Goal: Task Accomplishment & Management: Use online tool/utility

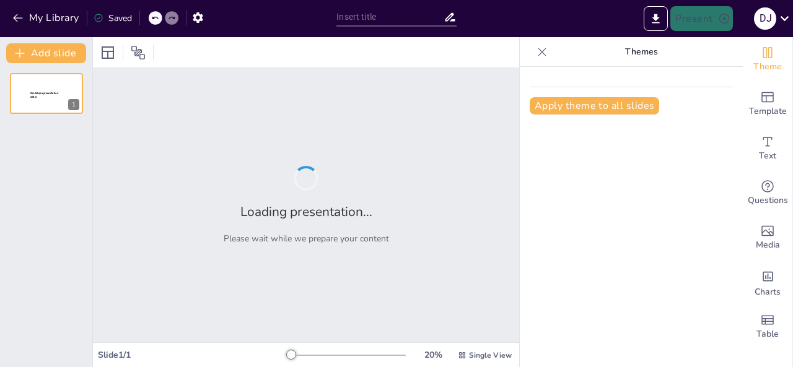
type input "La Historia y Domesticación del Gato"
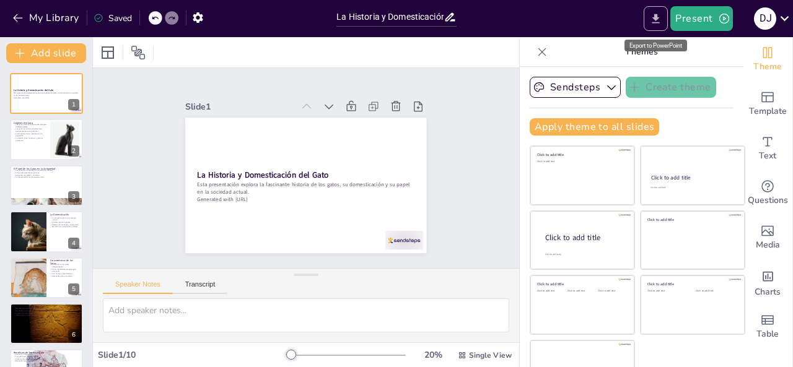
click at [663, 27] on button "Export to PowerPoint" at bounding box center [655, 18] width 24 height 25
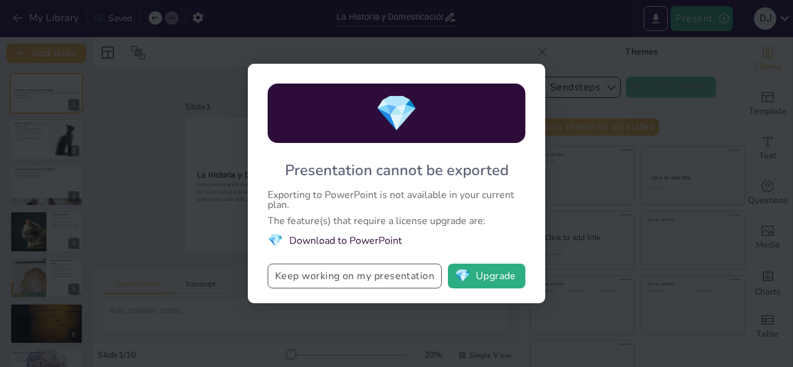
click at [333, 269] on button "Keep working on my presentation" at bounding box center [354, 276] width 174 height 25
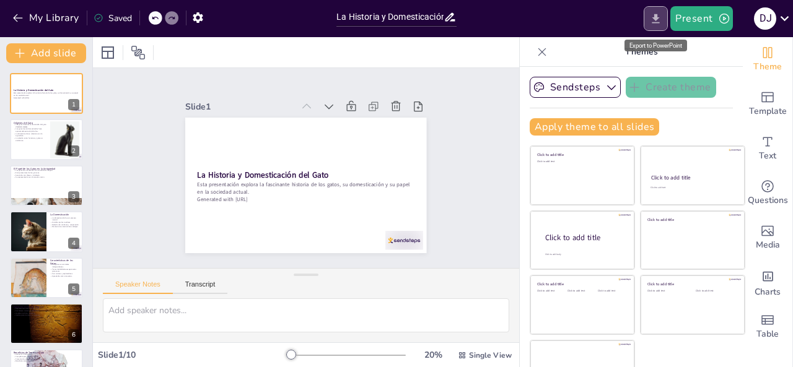
click at [661, 17] on icon "Export to PowerPoint" at bounding box center [655, 18] width 13 height 13
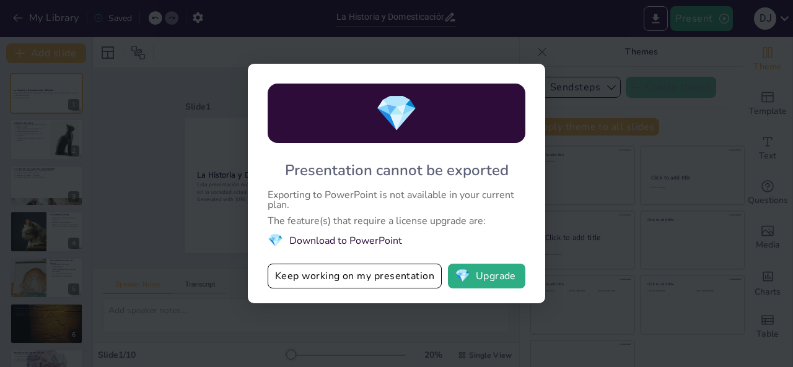
click at [566, 142] on div "💎 Presentation cannot be exported Exporting to PowerPoint is not available in y…" at bounding box center [396, 183] width 793 height 367
click at [571, 90] on div "💎 Presentation cannot be exported Exporting to PowerPoint is not available in y…" at bounding box center [396, 183] width 793 height 367
click at [483, 276] on button "💎 Upgrade" at bounding box center [486, 276] width 77 height 25
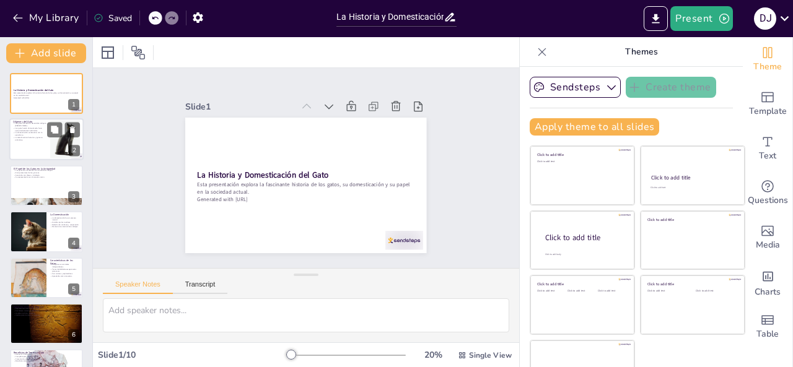
click at [36, 129] on p "Los gatos fueron domesticados hace aproximadamente 10,000 años." at bounding box center [29, 130] width 33 height 4
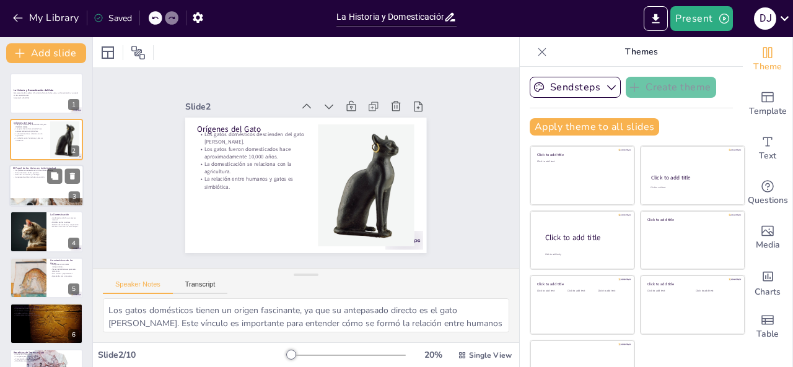
click at [27, 184] on div at bounding box center [46, 186] width 74 height 42
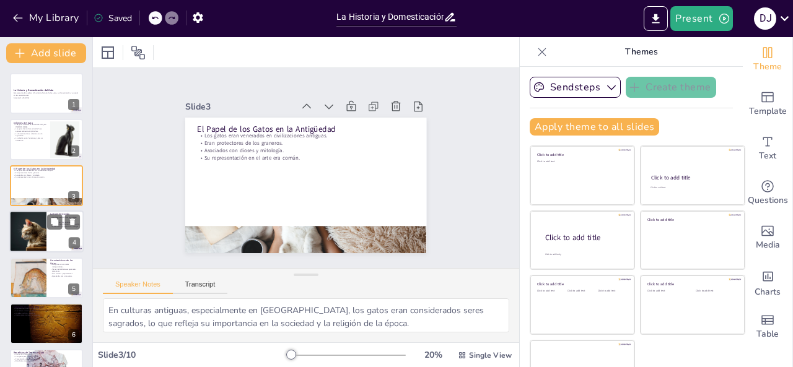
click at [27, 219] on div at bounding box center [27, 232] width 63 height 42
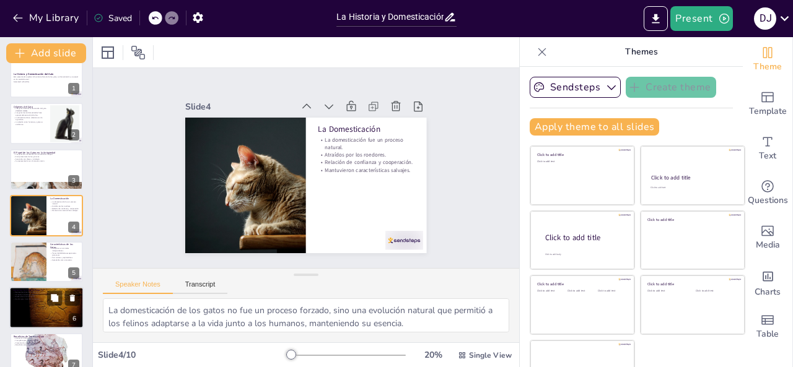
click at [15, 297] on p "Huella en el cine moderno." at bounding box center [46, 297] width 67 height 2
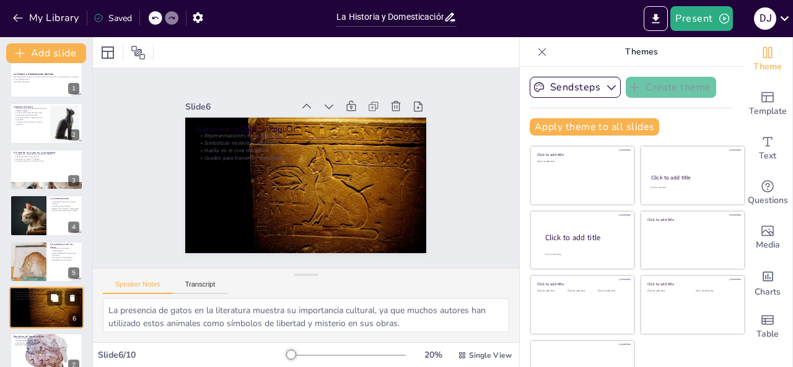
scroll to position [108, 0]
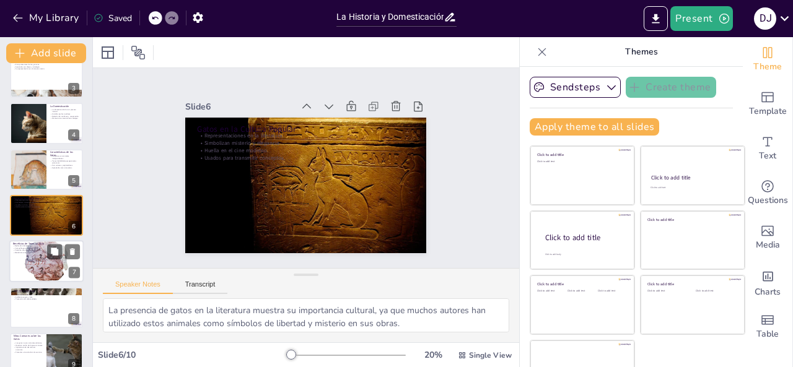
click at [21, 271] on div at bounding box center [46, 262] width 74 height 42
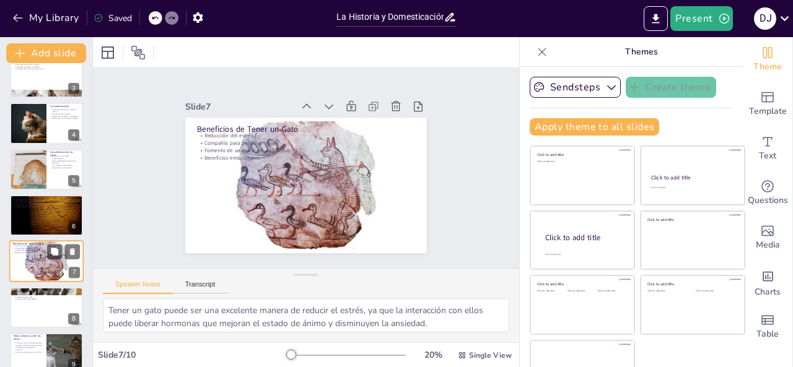
scroll to position [154, 0]
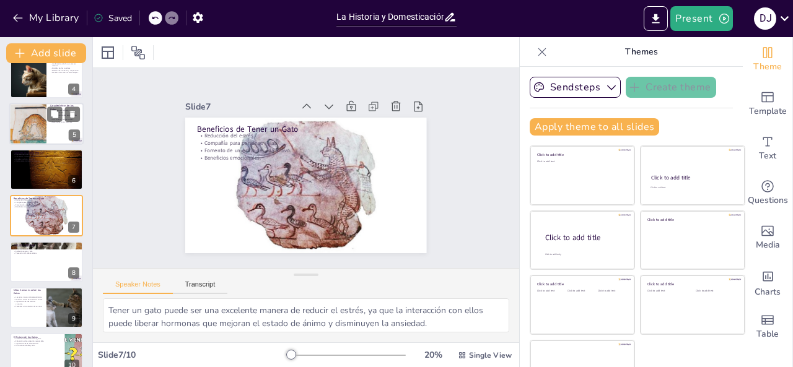
click at [22, 120] on div at bounding box center [28, 124] width 74 height 42
type textarea "La independencia de los gatos les permite adaptarse a diferentes estilos de vid…"
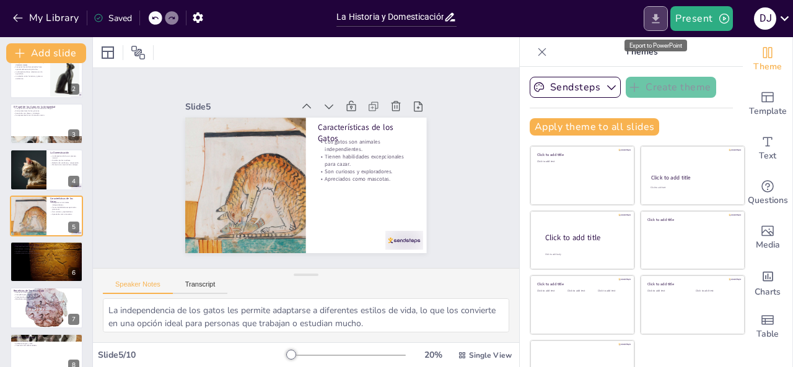
click at [650, 12] on button "Export to PowerPoint" at bounding box center [655, 18] width 24 height 25
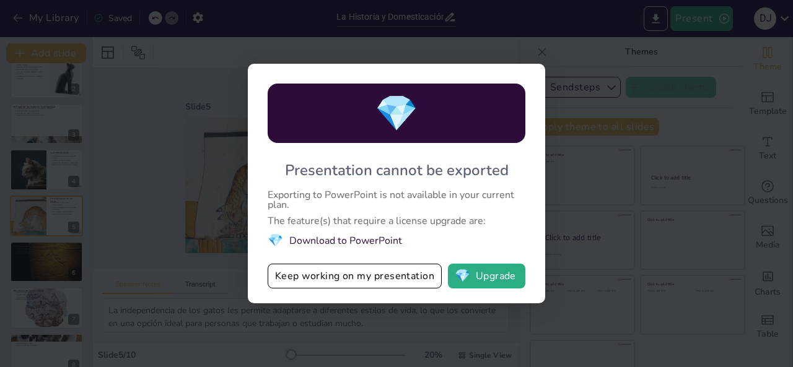
click at [494, 17] on div "💎 Presentation cannot be exported Exporting to PowerPoint is not available in y…" at bounding box center [396, 183] width 793 height 367
click at [505, 69] on div "💎 Presentation cannot be exported Exporting to PowerPoint is not available in y…" at bounding box center [396, 184] width 297 height 240
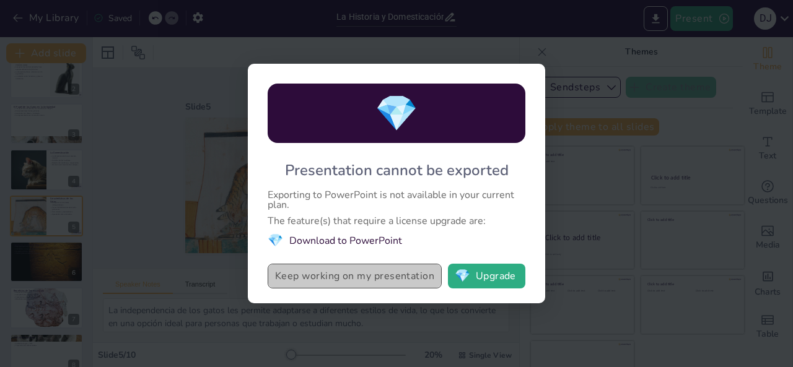
click at [324, 280] on button "Keep working on my presentation" at bounding box center [354, 276] width 174 height 25
